Goal: Information Seeking & Learning: Learn about a topic

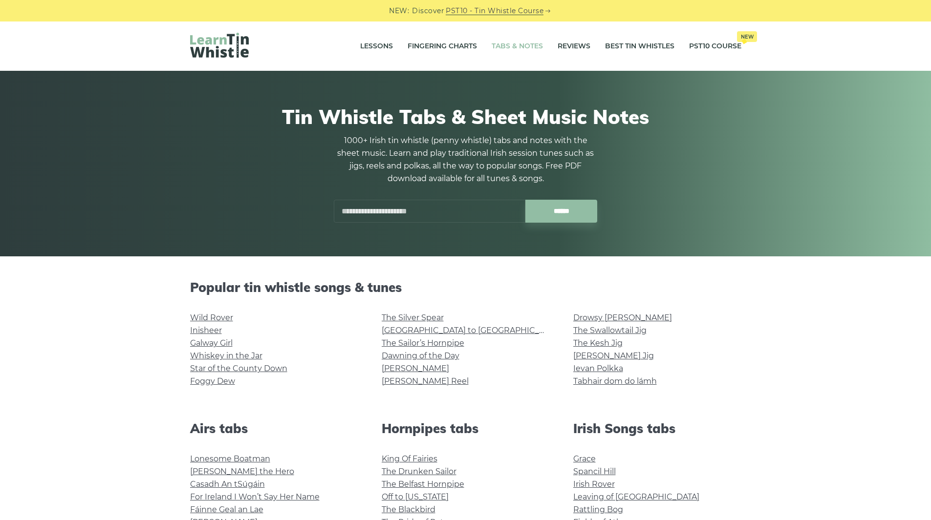
scroll to position [17, 0]
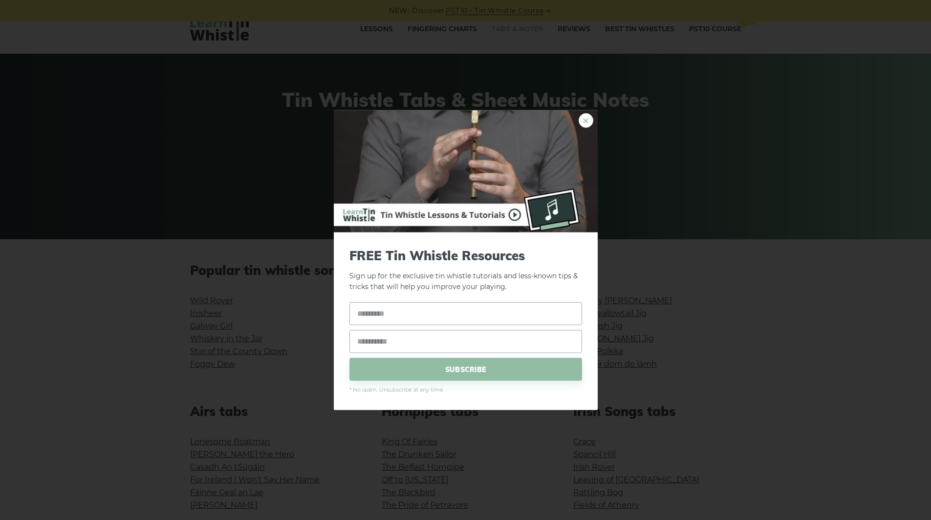
click at [584, 124] on link "×" at bounding box center [585, 120] width 15 height 15
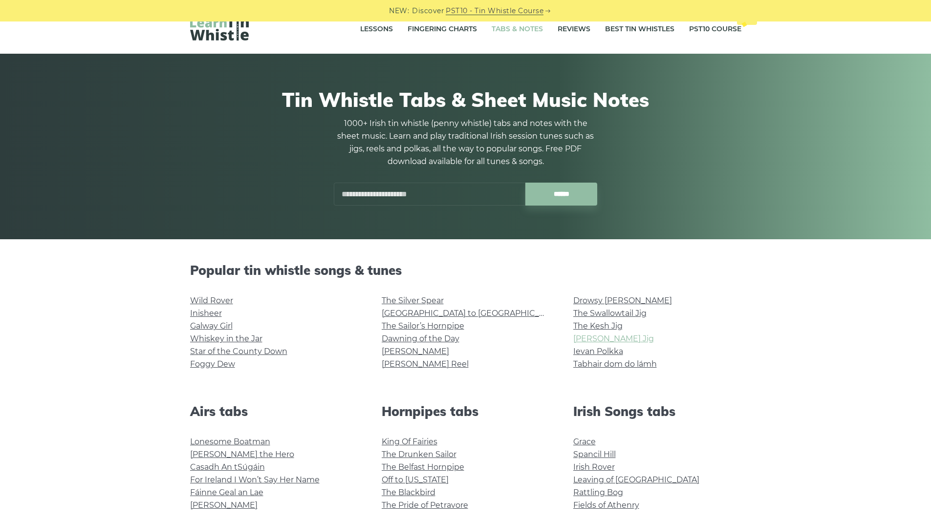
click at [598, 339] on link "Morrison’s Jig" at bounding box center [613, 338] width 81 height 9
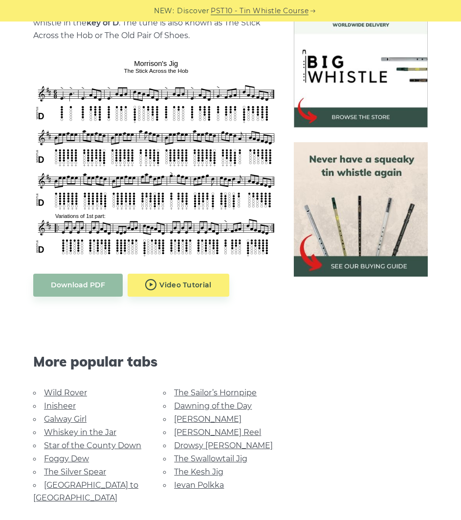
scroll to position [282, 0]
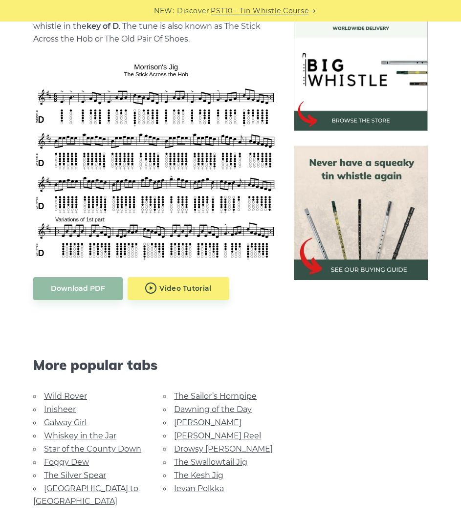
click at [207, 460] on link "The Swallowtail Jig" at bounding box center [210, 461] width 73 height 9
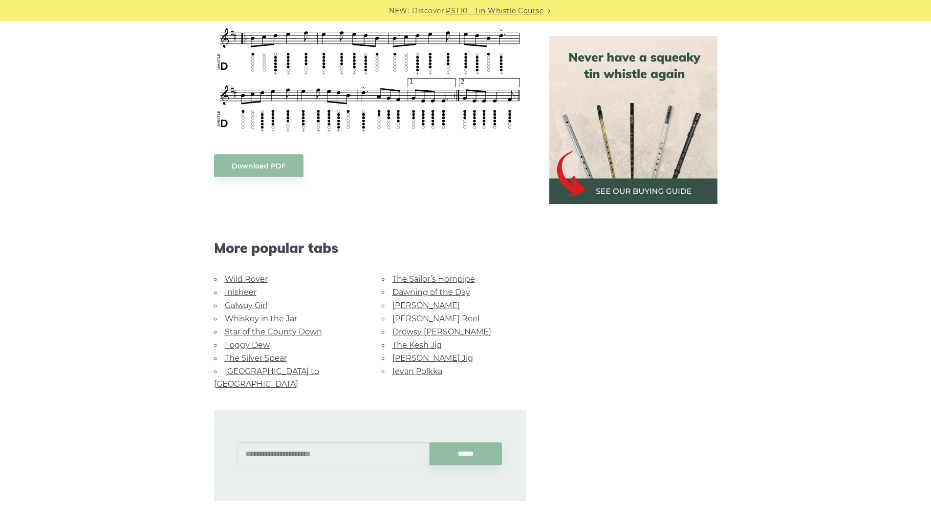
scroll to position [682, 0]
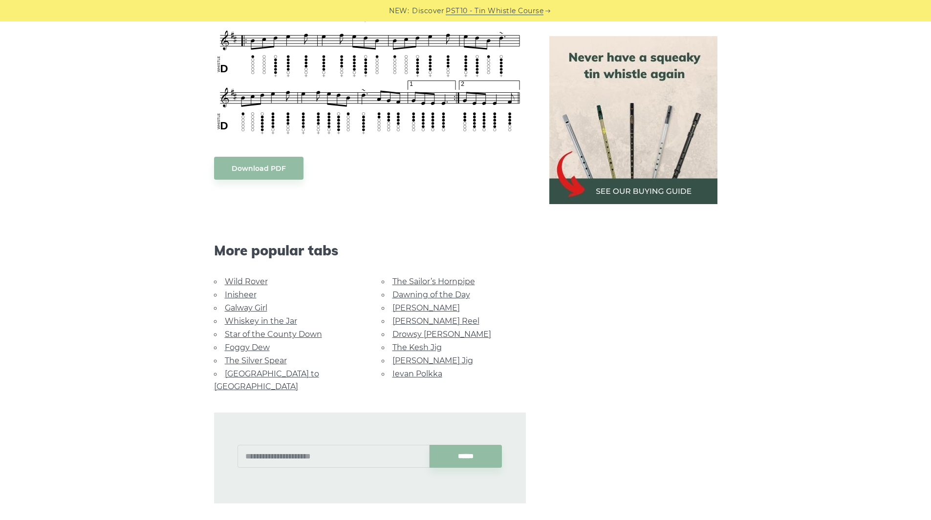
click at [275, 156] on div "Sheet music notes and tab to play The Swallowtail Jig on a tin whistle (penny w…" at bounding box center [370, 49] width 312 height 908
click at [256, 171] on body "NEW: Discover PST10 - Tin Whistle Course Lessons Fingering Charts Tabs & Notes …" at bounding box center [465, 195] width 931 height 1755
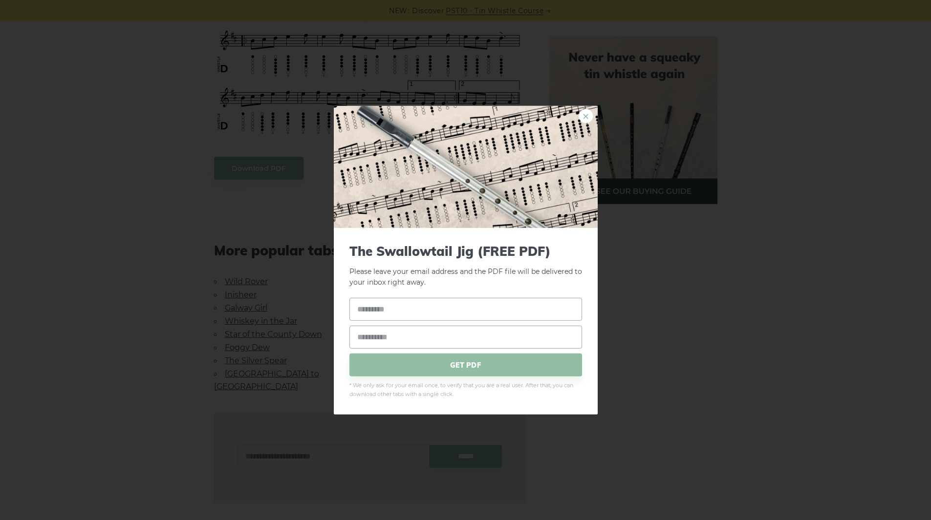
click at [460, 117] on link "×" at bounding box center [585, 115] width 15 height 15
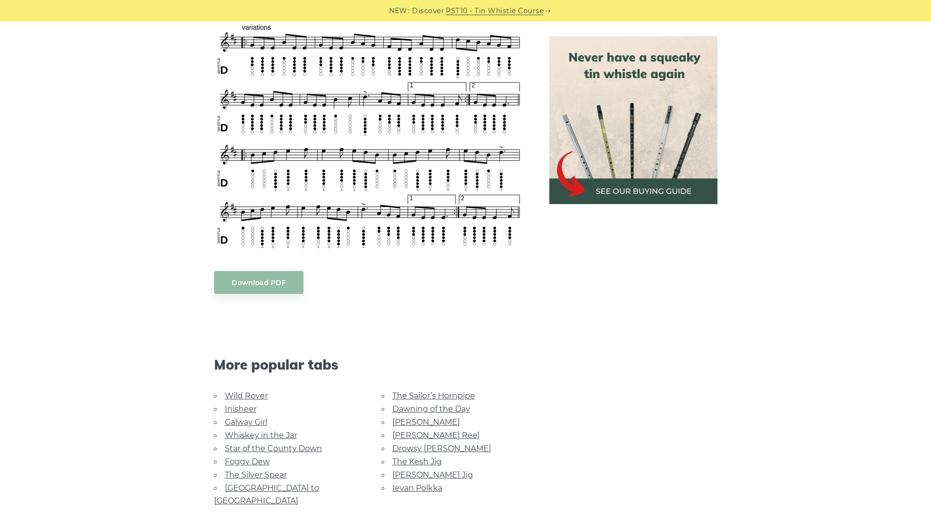
scroll to position [586, 0]
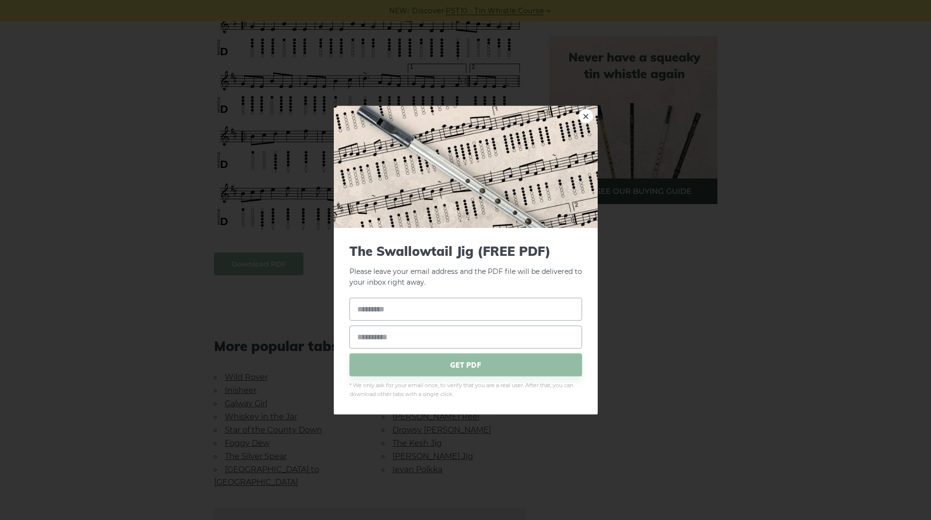
click at [268, 258] on body "NEW: Discover PST10 - Tin Whistle Course Lessons Fingering Charts Tabs & Notes …" at bounding box center [465, 291] width 931 height 1755
click at [460, 112] on link "×" at bounding box center [585, 115] width 15 height 15
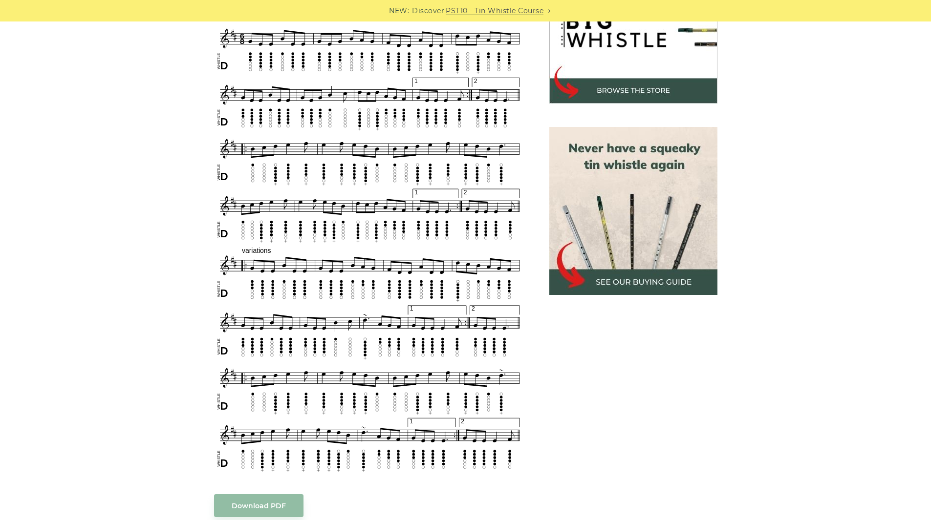
scroll to position [0, 0]
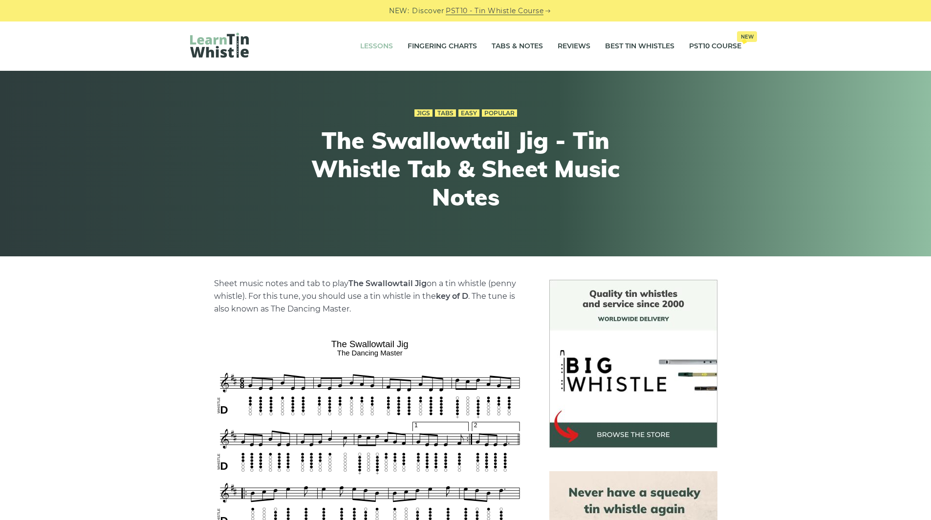
click at [373, 46] on link "Lessons" at bounding box center [376, 46] width 33 height 24
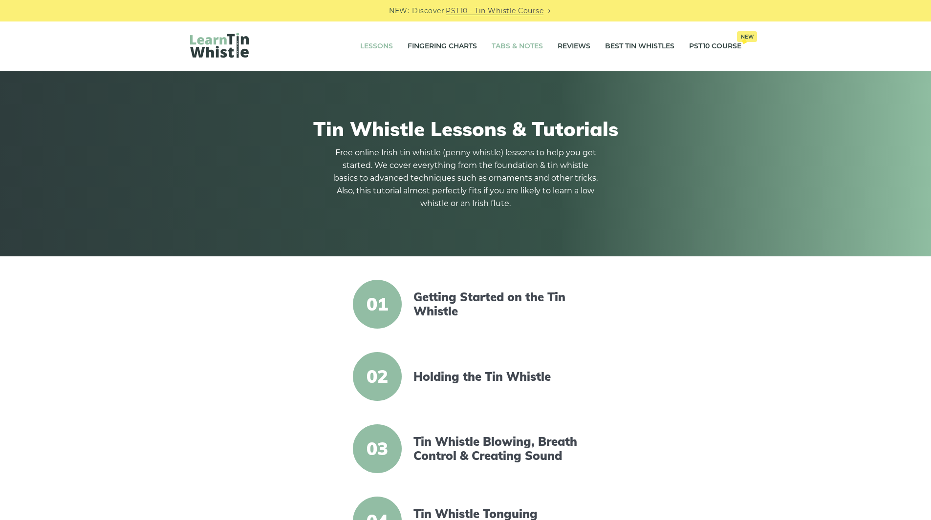
click at [517, 49] on link "Tabs & Notes" at bounding box center [516, 46] width 51 height 24
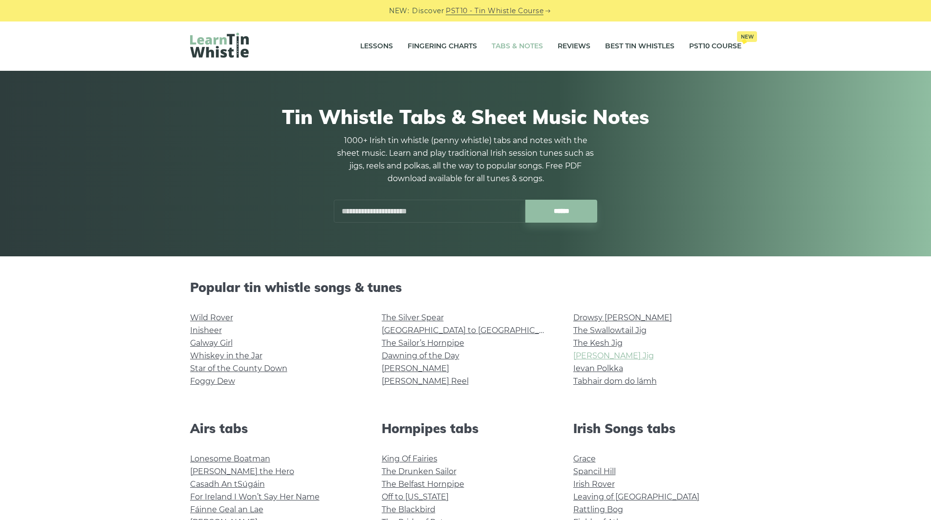
click at [612, 356] on link "[PERSON_NAME] Jig" at bounding box center [613, 355] width 81 height 9
click at [443, 217] on input "text" at bounding box center [430, 211] width 192 height 23
click at [525, 200] on input "******" at bounding box center [561, 211] width 72 height 23
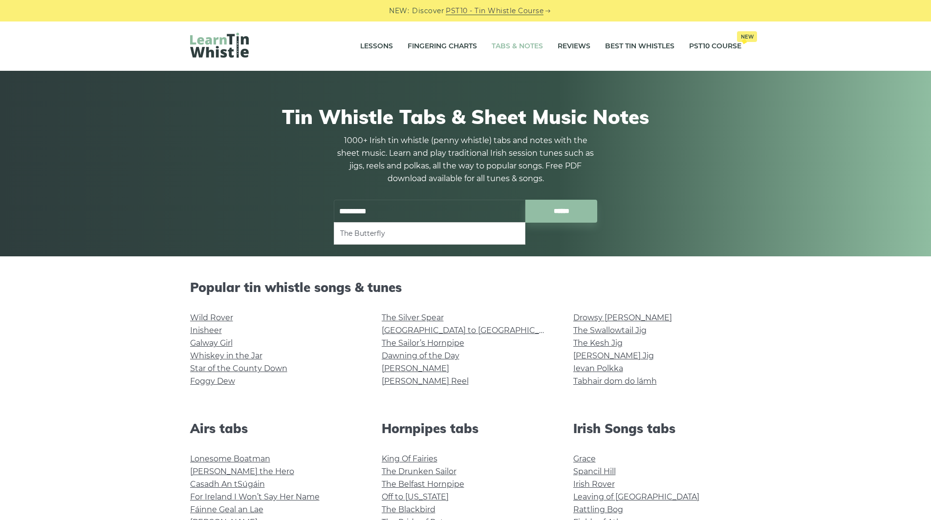
click at [431, 232] on li "The Butterfly" at bounding box center [429, 234] width 179 height 12
type input "**********"
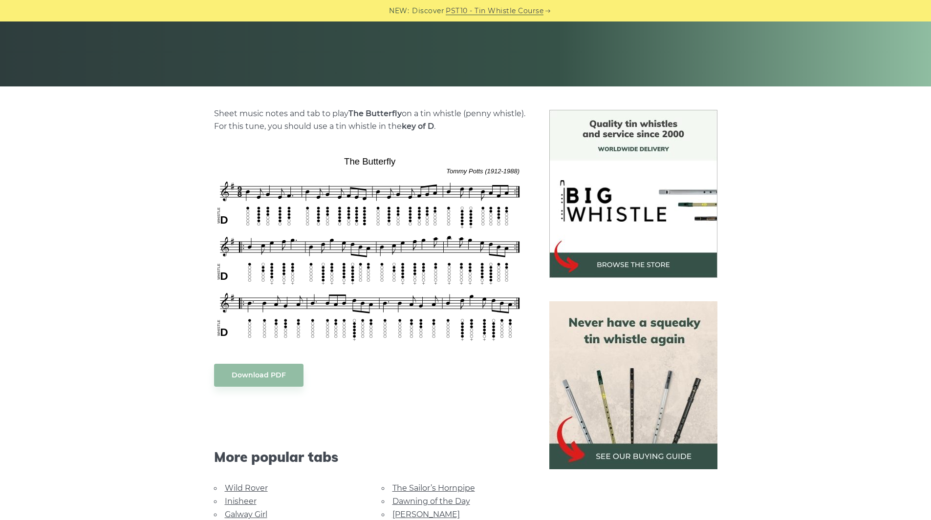
scroll to position [197, 0]
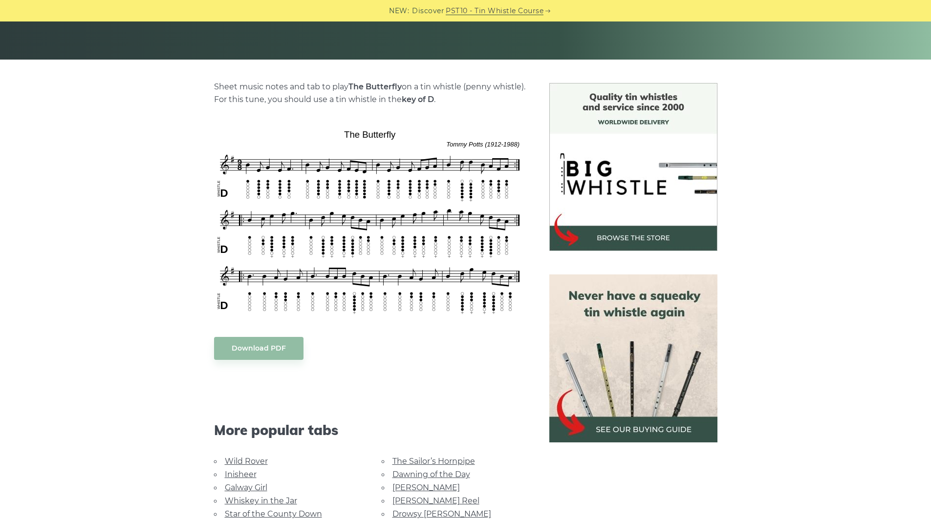
click at [804, 113] on div "Sheet music notes and tab to play The Butterfly on a tin whistle ([PERSON_NAME]…" at bounding box center [465, 383] width 931 height 600
